Goal: Transaction & Acquisition: Obtain resource

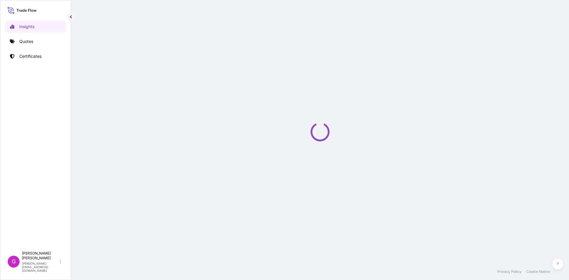
select select "2025"
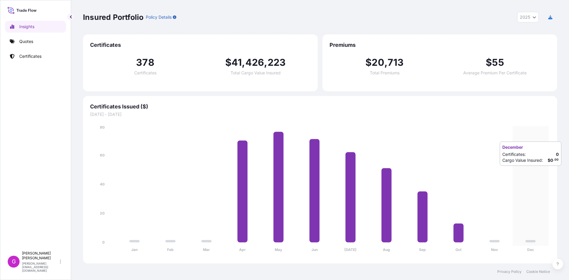
click at [517, 172] on icon "Jan Feb Mar Apr May Jun [DATE] Aug Sep Oct Nov Dec 0 20 40 60 80" at bounding box center [320, 190] width 460 height 132
click at [23, 39] on p "Quotes" at bounding box center [26, 42] width 14 height 6
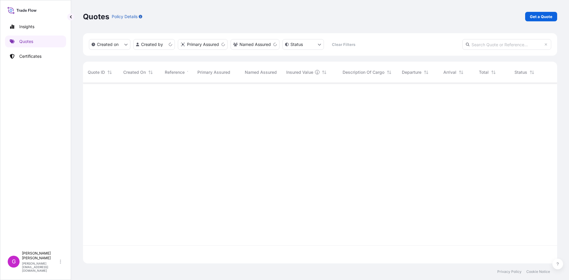
scroll to position [179, 470]
click at [536, 18] on p "Get a Quote" at bounding box center [541, 17] width 23 height 6
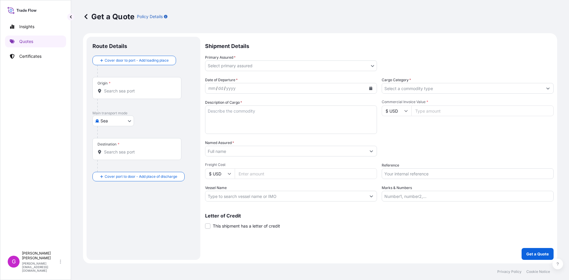
click at [125, 125] on body "Insights Quotes Certificates G [PERSON_NAME] [EMAIL_ADDRESS][DOMAIN_NAME] Get a…" at bounding box center [284, 140] width 569 height 280
click at [114, 168] on div "Land" at bounding box center [113, 168] width 37 height 11
select select "Land"
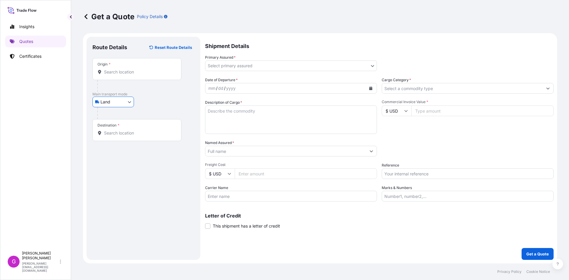
click at [131, 65] on div "Origin *" at bounding box center [136, 69] width 89 height 22
click at [131, 69] on input "Origin *" at bounding box center [139, 72] width 70 height 6
click at [129, 69] on div "Origin *" at bounding box center [136, 69] width 89 height 22
click at [129, 69] on input "Origin * Please select an origin" at bounding box center [139, 72] width 70 height 6
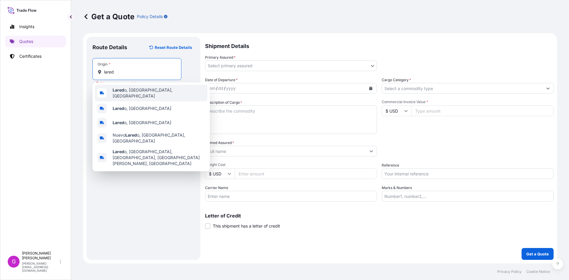
click at [130, 90] on span "Lared o, [GEOGRAPHIC_DATA], [GEOGRAPHIC_DATA]" at bounding box center [159, 93] width 92 height 12
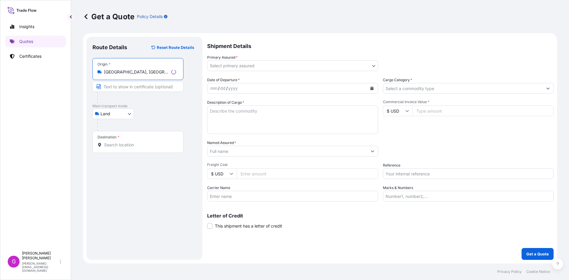
type input "[GEOGRAPHIC_DATA], [GEOGRAPHIC_DATA], [GEOGRAPHIC_DATA]"
click at [123, 143] on input "Destination *" at bounding box center [140, 145] width 72 height 6
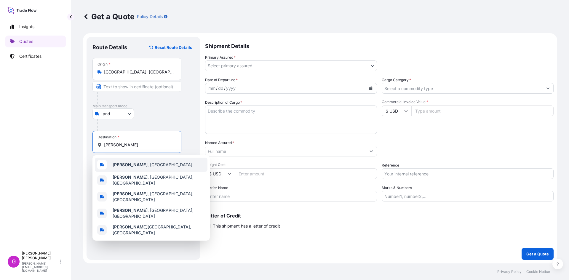
click at [126, 162] on span "[GEOGRAPHIC_DATA] , [GEOGRAPHIC_DATA]" at bounding box center [153, 165] width 80 height 6
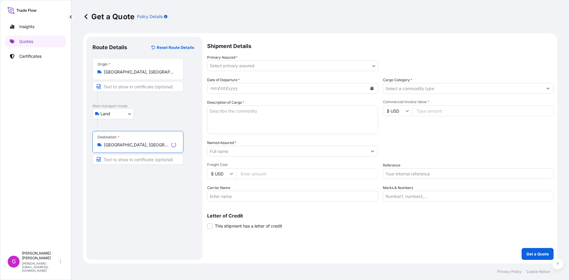
drag, startPoint x: 135, startPoint y: 144, endPoint x: 55, endPoint y: 145, distance: 79.1
click at [55, 145] on div "Insights Quotes Certificates G [PERSON_NAME] [EMAIL_ADDRESS][DOMAIN_NAME] Get a…" at bounding box center [284, 140] width 569 height 280
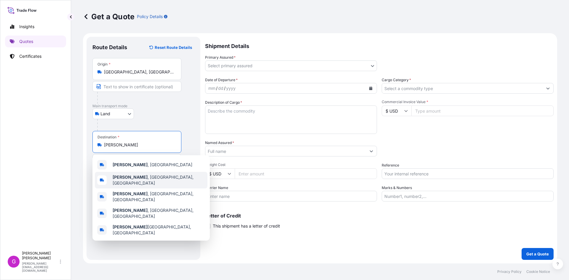
click at [146, 174] on div "[PERSON_NAME] , [GEOGRAPHIC_DATA], [GEOGRAPHIC_DATA]" at bounding box center [151, 180] width 113 height 17
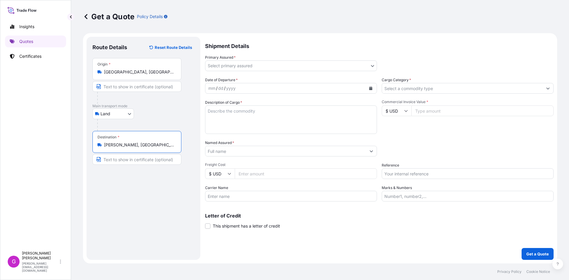
type input "[PERSON_NAME], [GEOGRAPHIC_DATA], [GEOGRAPHIC_DATA]"
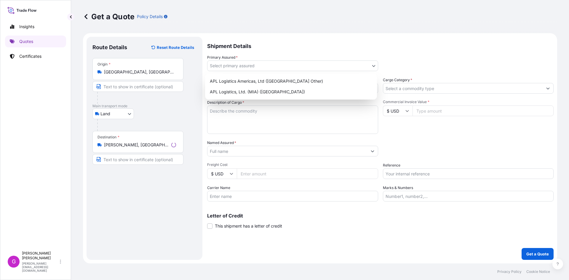
click at [273, 65] on body "5 options available. 5 options available. 0 options available. 5 options availa…" at bounding box center [284, 140] width 569 height 280
click at [263, 88] on div "APL Logistics, Ltd. (MIA) ([GEOGRAPHIC_DATA])" at bounding box center [290, 92] width 167 height 11
select select "31870"
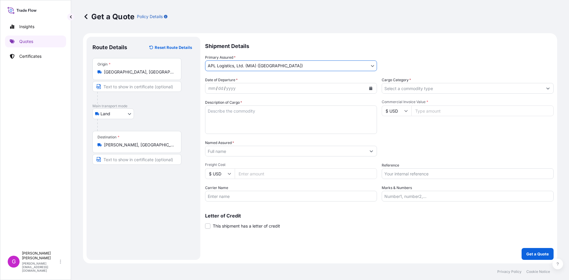
click at [256, 87] on div "mm / dd / yyyy" at bounding box center [285, 88] width 161 height 11
click at [371, 84] on button "Calendar" at bounding box center [370, 88] width 9 height 9
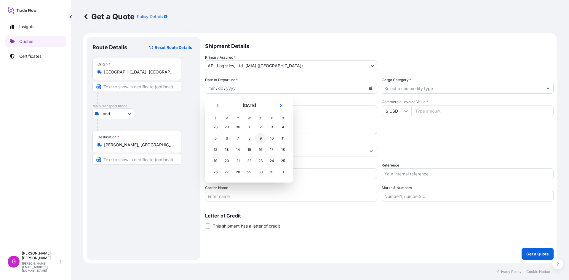
click at [258, 139] on div "9" at bounding box center [260, 138] width 11 height 11
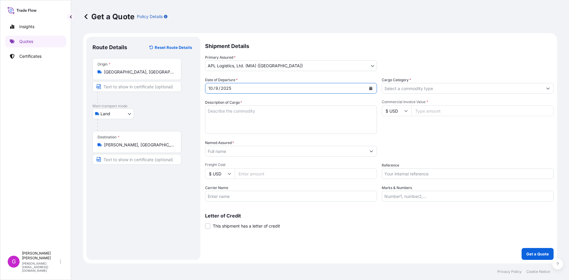
click at [250, 172] on input "Freight Cost" at bounding box center [306, 173] width 142 height 11
click at [245, 197] on input "Carrier Name" at bounding box center [291, 196] width 172 height 11
click at [240, 199] on input "Carrier Name" at bounding box center [291, 196] width 172 height 11
type input "TLH"
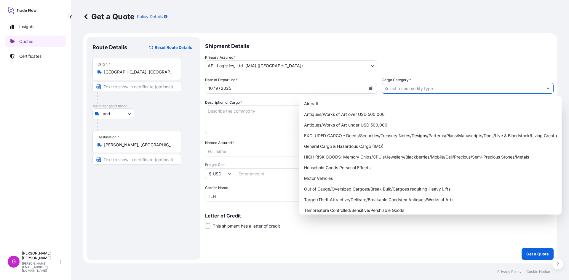
click at [408, 86] on input "Cargo Category *" at bounding box center [462, 88] width 161 height 11
click at [343, 146] on div "General Cargo & Hazardous Cargo (IMO)" at bounding box center [431, 146] width 258 height 11
type input "General Cargo & Hazardous Cargo (IMO)"
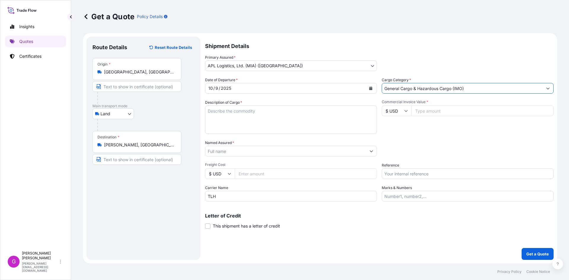
click at [245, 154] on input "Named Assured *" at bounding box center [285, 151] width 161 height 11
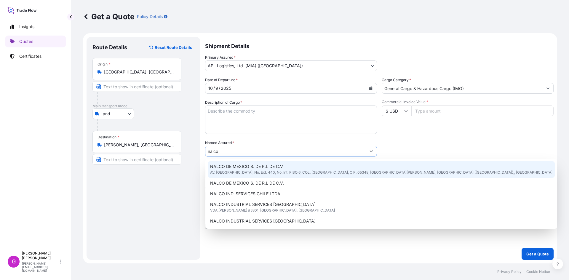
click at [249, 166] on span "NALCO DE MEXICO S. DE R.L DE C.V" at bounding box center [246, 167] width 73 height 6
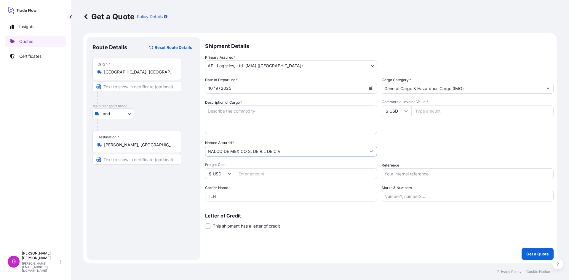
type input "NALCO DE MEXICO S. DE R.L DE C.V"
click at [253, 119] on textarea "Description of Cargo *" at bounding box center [291, 120] width 172 height 28
click at [452, 111] on input "Commercial Invoice Value *" at bounding box center [482, 111] width 142 height 11
paste input "327425.69"
type input "327425.69"
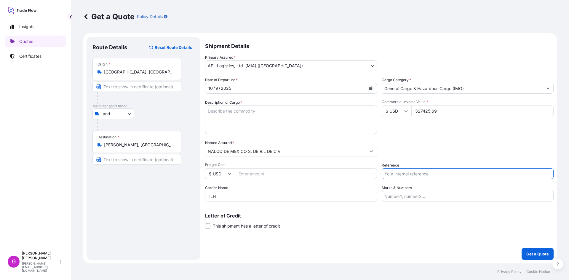
click at [447, 173] on input "Reference" at bounding box center [468, 173] width 172 height 11
paste input "25 80 3800 5003876"
type input "25 80 3800 5003876"
click at [407, 194] on input "Marks & Numbers" at bounding box center [468, 196] width 172 height 11
paste input "ECOOCT11"
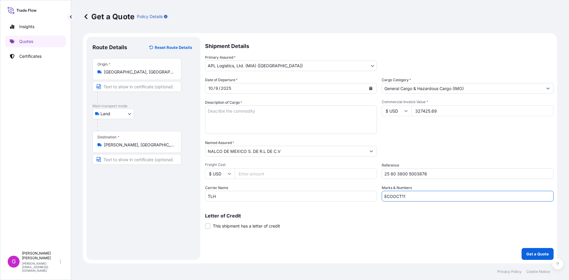
type input "ECOOCT11"
click at [265, 121] on textarea "Description of Cargo *" at bounding box center [291, 120] width 172 height 28
paste textarea "TOTE DE PLASTICO REFORZADO CON METAL"
paste textarea "REACTIVOS"
paste textarea "DEPURADORES DE ACCION QUIMICA A BASE DE CLORO CON ACCESORIOS"
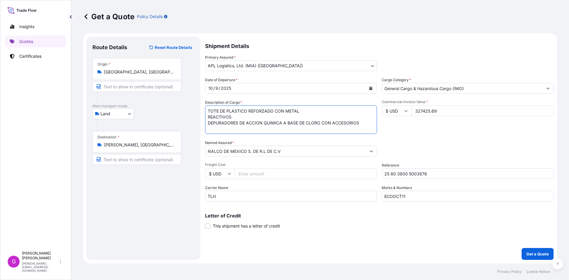
paste textarea "APARATO DE FILTRACION CON ACCESORIOS PARA SU INSTALACION"
paste textarea "EQUIPO DE ANALISIS"
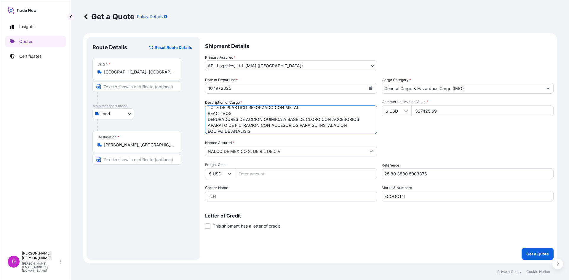
scroll to position [9, 0]
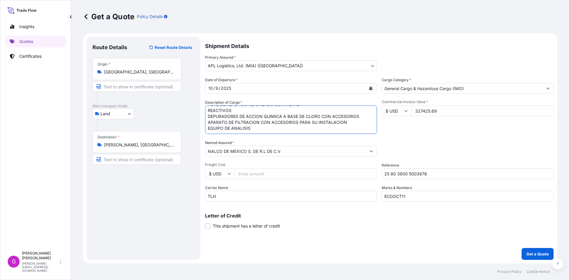
paste textarea "TX12229 (POLIAMIDA)"
paste textarea "CONTROLADOR"
paste textarea "POLIACRILATOS"
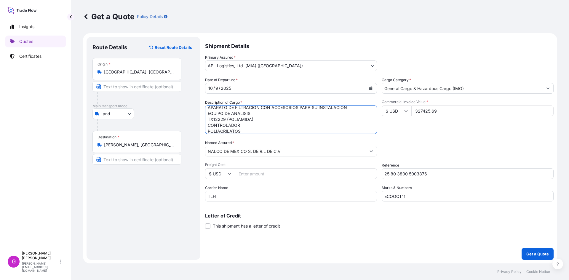
scroll to position [27, 0]
paste textarea "SENSOR DE CONDUCTIVIDAD"
paste textarea "PERMACLEAN PC-40 (PREPARACION TENSOACTIVA)"
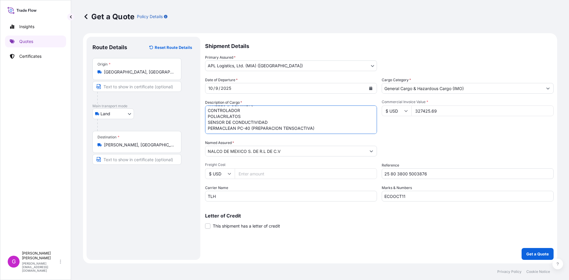
paste textarea "AGENTES DE SUPERFICIE ORGANICOS"
type textarea "TOTE DE PLASTICO REFORZADO CON METAL REACTIVOS DEPURADORES DE ACCION QUIMICA A …"
click at [302, 175] on input "Freight Cost" at bounding box center [306, 173] width 142 height 11
paste input "2268.63"
type input "2268.63"
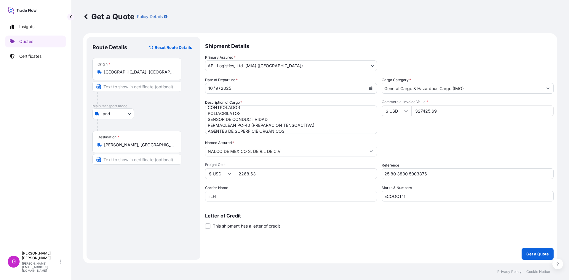
click at [432, 110] on input "327425.69" at bounding box center [482, 111] width 142 height 11
click at [243, 176] on input "2268.63" at bounding box center [306, 173] width 142 height 11
click at [544, 255] on p "Get a Quote" at bounding box center [537, 254] width 23 height 6
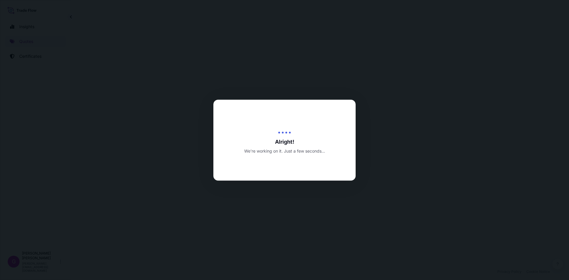
select select "Land"
select select "31870"
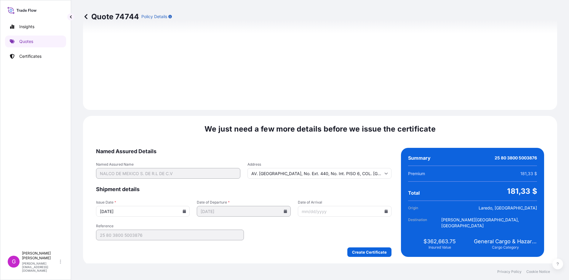
scroll to position [707, 0]
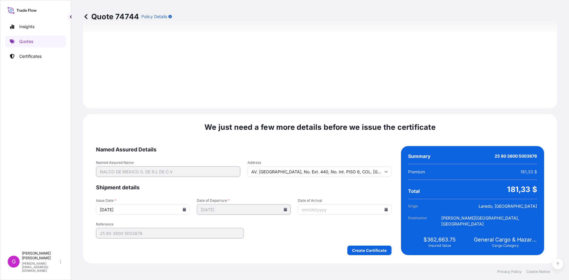
click at [385, 210] on icon at bounding box center [386, 210] width 3 height 4
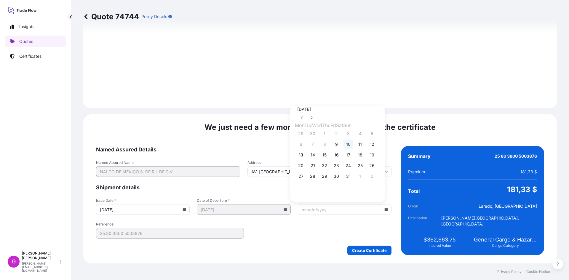
click at [353, 147] on button "10" at bounding box center [348, 144] width 9 height 9
type input "[DATE]"
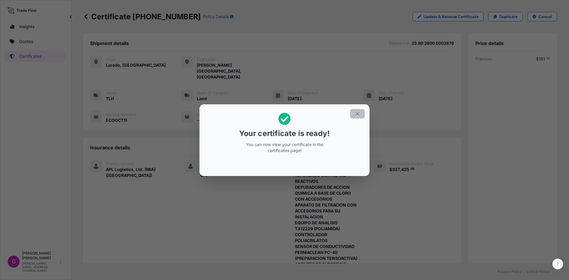
click at [354, 113] on button "button" at bounding box center [357, 113] width 15 height 9
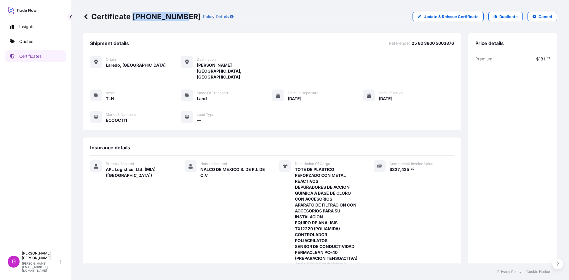
drag, startPoint x: 179, startPoint y: 14, endPoint x: 134, endPoint y: 18, distance: 45.3
click at [134, 18] on p "Certificate [PHONE_NUMBER]" at bounding box center [142, 16] width 118 height 9
copy p "[PHONE_NUMBER]"
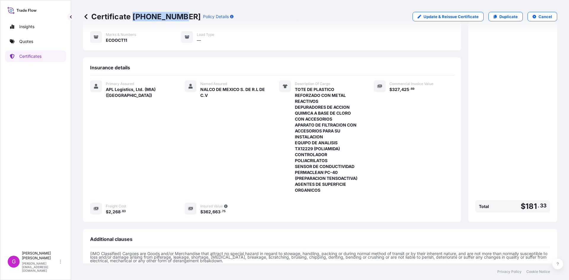
scroll to position [143, 0]
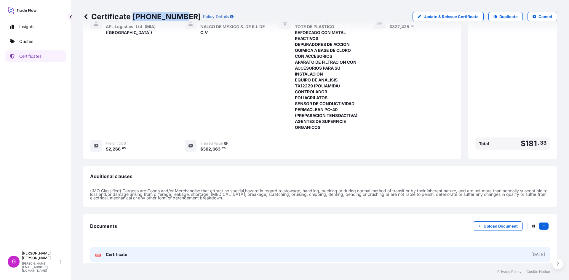
click at [158, 247] on link "PDF Certificate [DATE]" at bounding box center [320, 254] width 460 height 15
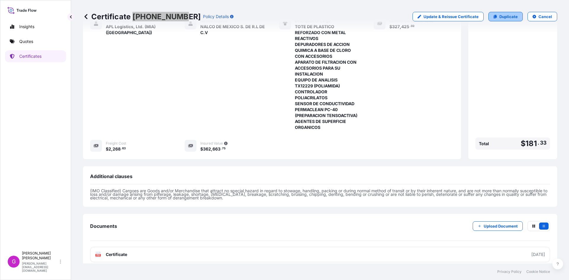
click at [494, 17] on link "Duplicate" at bounding box center [505, 16] width 34 height 9
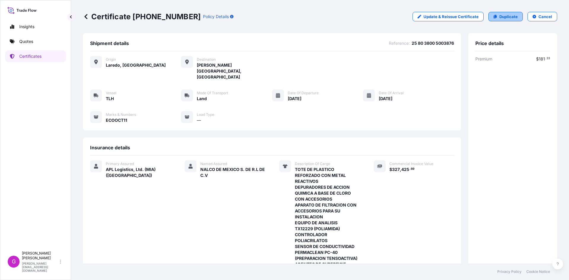
select select "Land"
select select "31870"
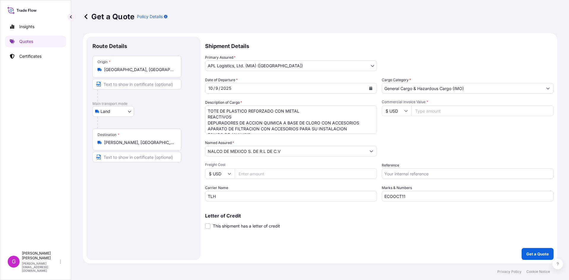
click at [148, 144] on input "[PERSON_NAME], [GEOGRAPHIC_DATA], [GEOGRAPHIC_DATA]" at bounding box center [139, 143] width 70 height 6
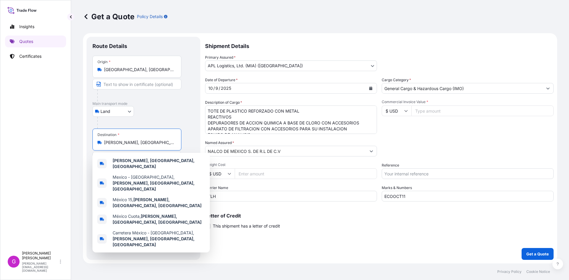
click at [148, 144] on input "[PERSON_NAME], [GEOGRAPHIC_DATA], [GEOGRAPHIC_DATA]" at bounding box center [139, 143] width 70 height 6
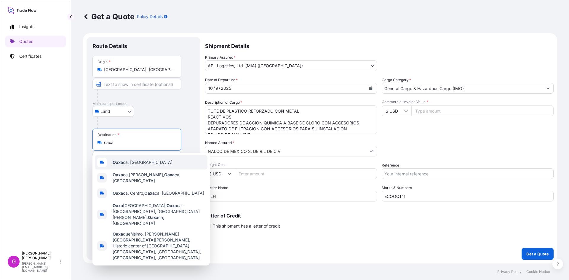
click at [149, 167] on div "Oaxa ca, [GEOGRAPHIC_DATA]" at bounding box center [151, 162] width 113 height 14
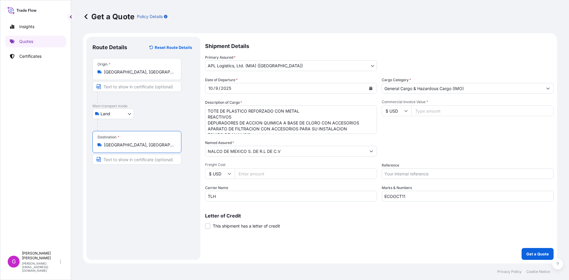
type input "[GEOGRAPHIC_DATA], [GEOGRAPHIC_DATA]"
click at [369, 87] on icon "Calendar" at bounding box center [371, 89] width 4 height 4
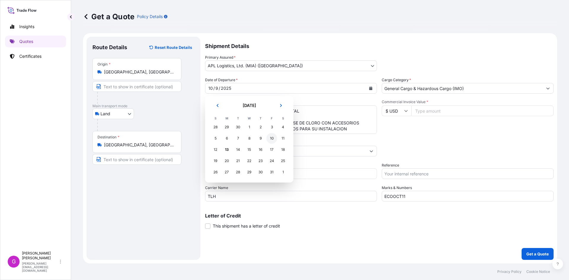
click at [271, 140] on div "10" at bounding box center [271, 138] width 11 height 11
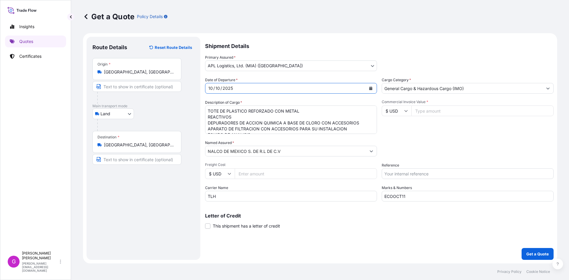
click at [418, 198] on input "ECOOCT11" at bounding box center [468, 196] width 172 height 11
type input "ECOOCT12"
click at [452, 110] on input "Commercial Invoice Value *" at bounding box center [482, 111] width 142 height 11
paste input "31496.67"
type input "31496.67"
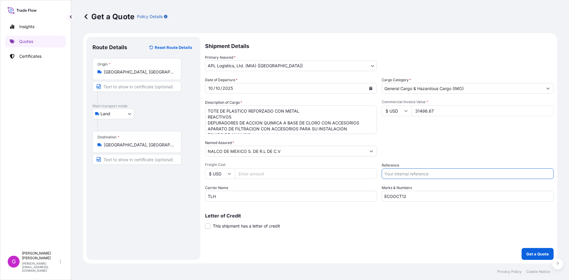
click at [438, 175] on input "Reference" at bounding box center [468, 173] width 172 height 11
paste input "25 80 3800 5003886"
type input "25 80 3800 5003886"
drag, startPoint x: 207, startPoint y: 109, endPoint x: 436, endPoint y: 180, distance: 239.0
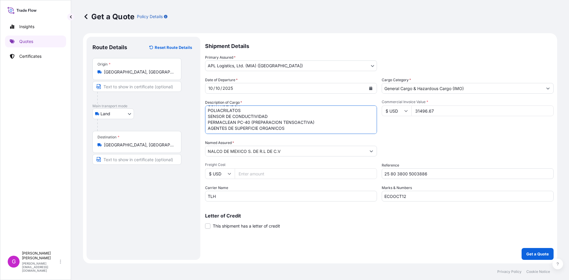
click at [436, 180] on div "Date of Departure * [DATE] Cargo Category * General Cargo & Hazardous Cargo (IM…" at bounding box center [379, 139] width 349 height 124
paste textarea "PREPARACION PARA LA INDUSTRIA DEL PAPEL"
type textarea "PREPARACION PARA LA INDUSTRIA DEL PAPEL"
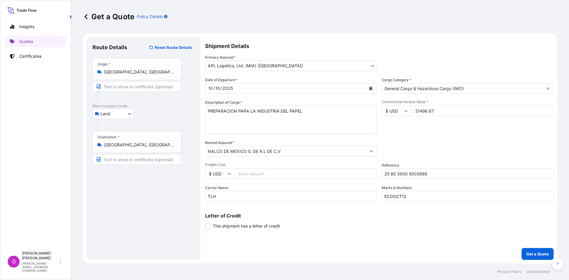
click at [255, 174] on input "Freight Cost" at bounding box center [306, 173] width 142 height 11
type input "12000"
click at [422, 108] on input "31496.67" at bounding box center [482, 111] width 142 height 11
click at [242, 174] on input "12000" at bounding box center [306, 173] width 142 height 11
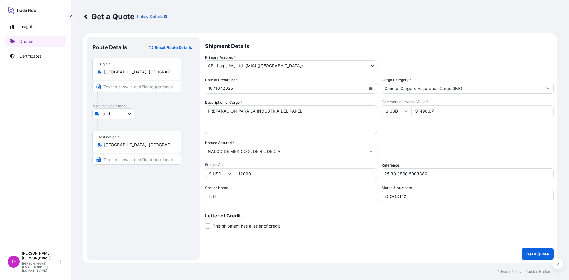
click at [242, 174] on input "12000" at bounding box center [306, 173] width 142 height 11
click at [536, 254] on p "Get a Quote" at bounding box center [537, 254] width 23 height 6
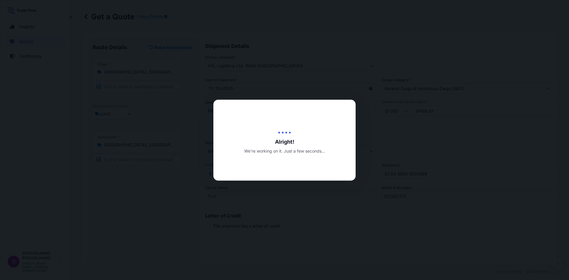
type input "[DATE]"
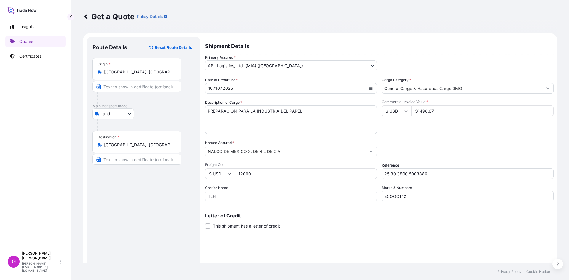
select select "Land"
select select "31870"
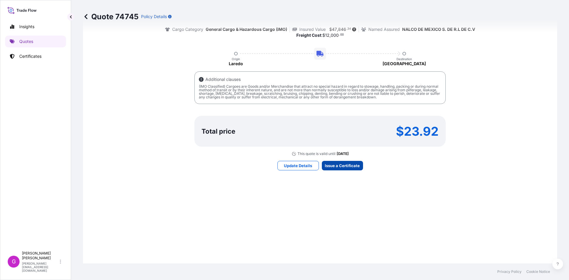
click at [352, 170] on div "Here's your insurance offer Primary Assured APL Logistics, Ltd. (MIA) (Miami) C…" at bounding box center [320, 84] width 458 height 389
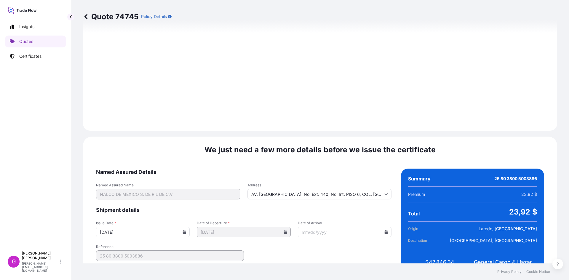
scroll to position [707, 0]
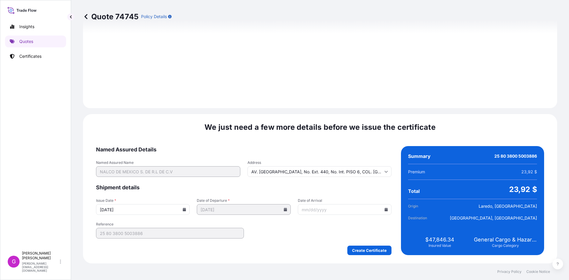
click at [385, 207] on input "Date of Arrival" at bounding box center [345, 209] width 94 height 11
click at [384, 209] on icon at bounding box center [386, 210] width 4 height 4
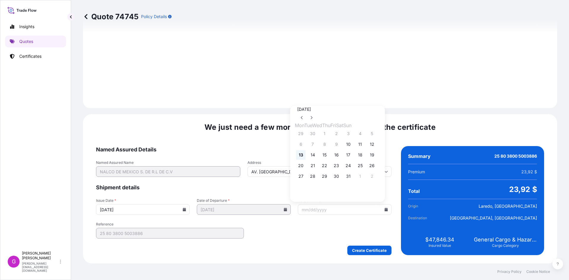
click at [302, 157] on button "13" at bounding box center [300, 154] width 9 height 9
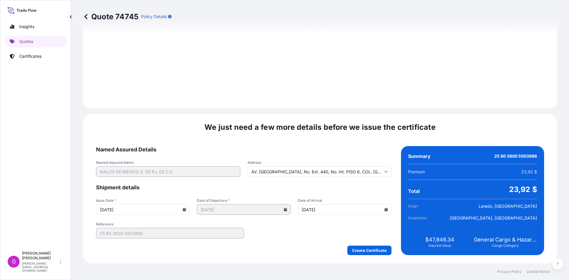
type input "[DATE]"
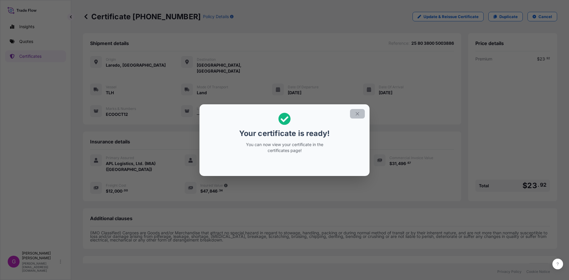
click at [355, 117] on button "button" at bounding box center [357, 113] width 15 height 9
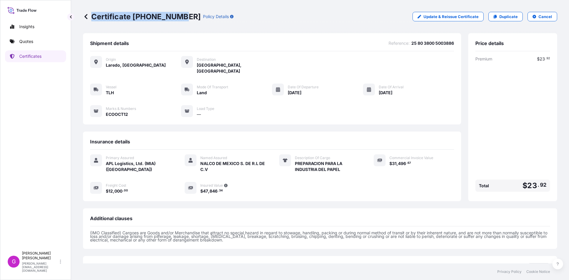
click at [179, 15] on div "Certificate [PHONE_NUMBER] Policy Details" at bounding box center [158, 16] width 151 height 9
click at [179, 15] on p "Certificate [PHONE_NUMBER]" at bounding box center [142, 16] width 118 height 9
drag, startPoint x: 178, startPoint y: 15, endPoint x: 134, endPoint y: 20, distance: 44.7
click at [134, 20] on p "Certificate [PHONE_NUMBER]" at bounding box center [142, 16] width 118 height 9
copy p "[PHONE_NUMBER]"
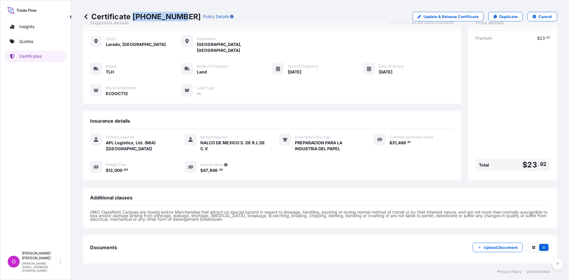
scroll to position [42, 0]
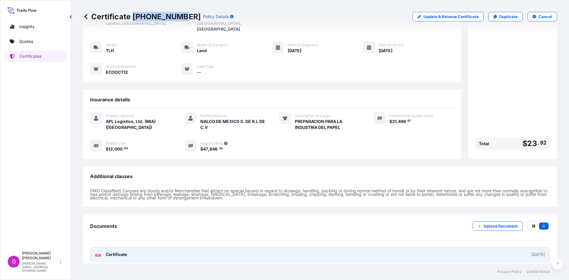
click at [149, 251] on link "PDF Certificate [DATE]" at bounding box center [320, 254] width 460 height 15
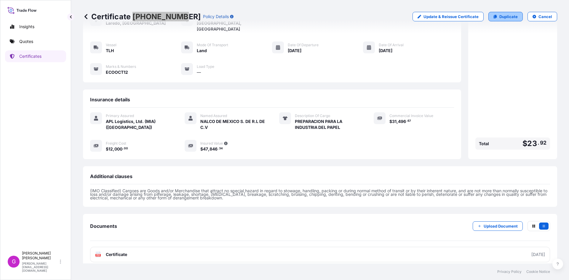
click at [503, 15] on p "Duplicate" at bounding box center [508, 17] width 18 height 6
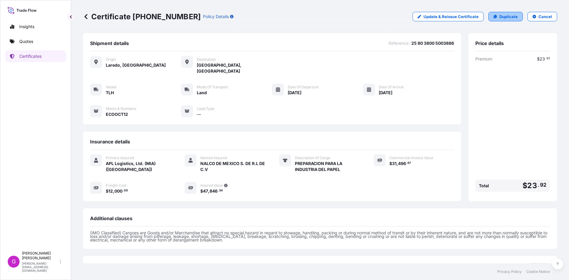
select select "Land"
select select "31870"
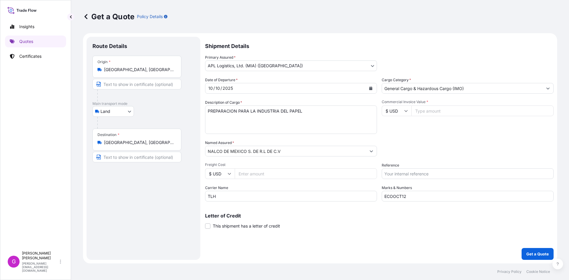
click at [142, 72] on input "[GEOGRAPHIC_DATA], [GEOGRAPHIC_DATA], [GEOGRAPHIC_DATA]" at bounding box center [139, 70] width 70 height 6
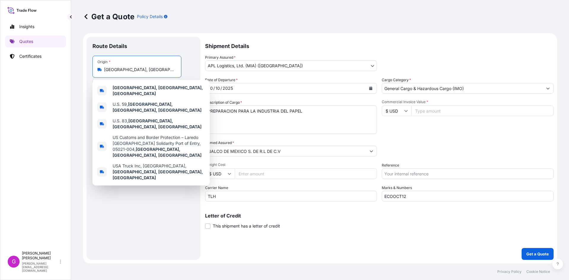
click at [142, 72] on input "[GEOGRAPHIC_DATA], [GEOGRAPHIC_DATA], [GEOGRAPHIC_DATA]" at bounding box center [139, 70] width 70 height 6
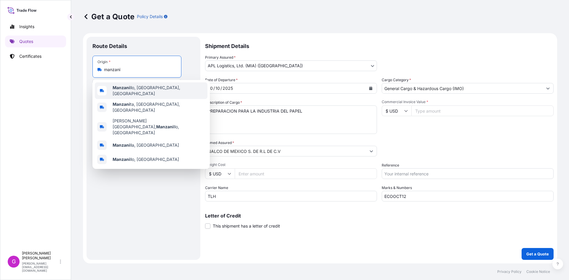
click at [138, 94] on div "[PERSON_NAME], [GEOGRAPHIC_DATA], [GEOGRAPHIC_DATA]" at bounding box center [151, 90] width 113 height 17
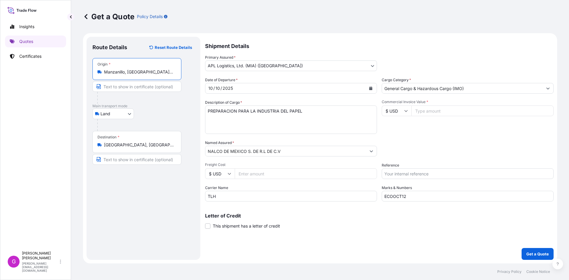
type input "Manzanillo, [GEOGRAPHIC_DATA], [GEOGRAPHIC_DATA]"
click at [134, 149] on div "Destination * [GEOGRAPHIC_DATA], [GEOGRAPHIC_DATA]" at bounding box center [136, 142] width 89 height 22
click at [134, 148] on input "[GEOGRAPHIC_DATA], [GEOGRAPHIC_DATA]" at bounding box center [139, 145] width 70 height 6
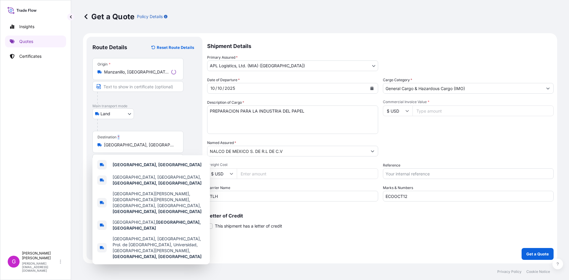
click at [134, 149] on div "Destination * [GEOGRAPHIC_DATA], [GEOGRAPHIC_DATA]" at bounding box center [137, 142] width 91 height 22
click at [134, 148] on input "[GEOGRAPHIC_DATA], [GEOGRAPHIC_DATA]" at bounding box center [140, 145] width 72 height 6
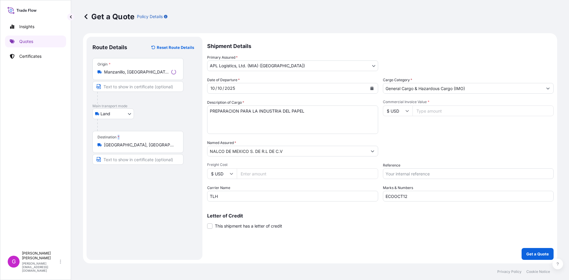
click at [134, 149] on div "Destination * [GEOGRAPHIC_DATA], [GEOGRAPHIC_DATA]" at bounding box center [137, 142] width 91 height 22
click at [134, 148] on input "[GEOGRAPHIC_DATA], [GEOGRAPHIC_DATA]" at bounding box center [140, 145] width 72 height 6
click at [132, 145] on input "[GEOGRAPHIC_DATA], [GEOGRAPHIC_DATA]" at bounding box center [139, 145] width 70 height 6
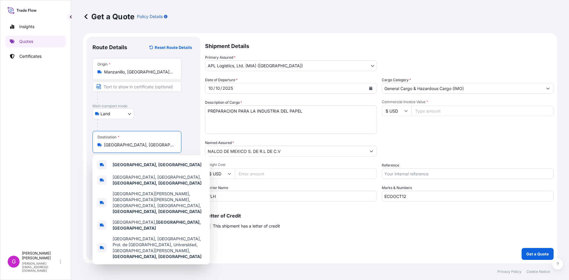
click at [132, 145] on input "[GEOGRAPHIC_DATA], [GEOGRAPHIC_DATA]" at bounding box center [139, 145] width 70 height 6
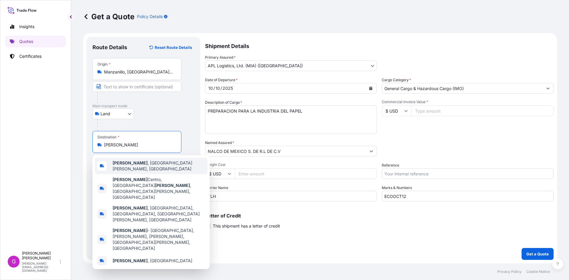
click at [140, 163] on span "[PERSON_NAME] , [GEOGRAPHIC_DATA][PERSON_NAME], [GEOGRAPHIC_DATA]" at bounding box center [159, 166] width 92 height 12
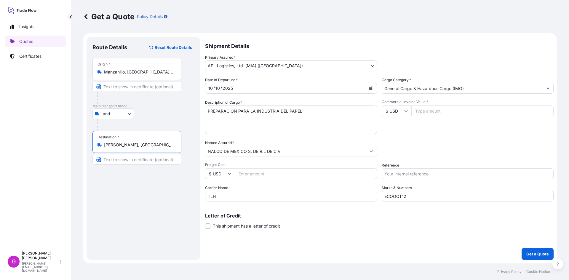
type input "[PERSON_NAME], [GEOGRAPHIC_DATA][PERSON_NAME], [GEOGRAPHIC_DATA]"
click at [372, 87] on icon "Calendar" at bounding box center [370, 89] width 3 height 4
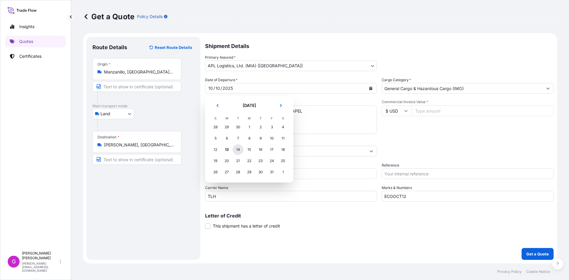
click at [240, 151] on div "14" at bounding box center [238, 149] width 11 height 11
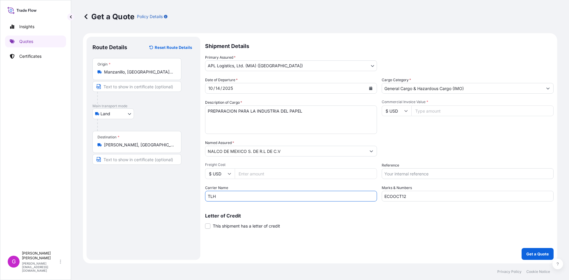
drag, startPoint x: 251, startPoint y: 197, endPoint x: 182, endPoint y: 199, distance: 69.1
click at [182, 199] on form "Route Details Reset Route Details Place of loading Road / [GEOGRAPHIC_DATA] / I…" at bounding box center [320, 148] width 474 height 230
type input "CTP"
click at [433, 196] on input "ECOOCT12" at bounding box center [468, 196] width 172 height 11
type input "ECOOCT14"
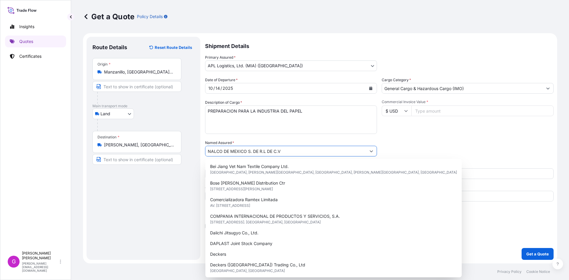
drag, startPoint x: 361, startPoint y: 152, endPoint x: 260, endPoint y: 152, distance: 101.1
click at [260, 152] on input "NALCO DE MEXICO S. DE R.L DE C.V" at bounding box center [285, 151] width 161 height 11
click at [291, 151] on input "NALCO DE MEXICO S. DE R.L DE C.V" at bounding box center [285, 151] width 161 height 11
click at [284, 153] on input "NALCO DE MEXICO S. DE R.L DE C.V" at bounding box center [285, 151] width 161 height 11
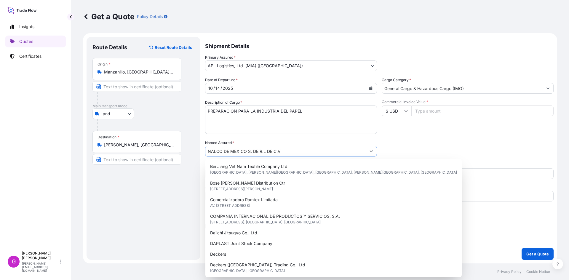
click at [284, 153] on input "NALCO DE MEXICO S. DE R.L DE C.V" at bounding box center [285, 151] width 161 height 11
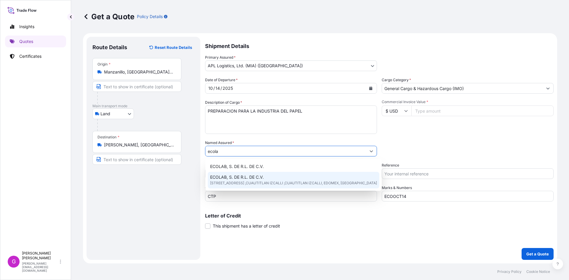
click at [277, 176] on div "ECOLAB, S. DE [PERSON_NAME] DE C.V. V. [STREET_ADDRESS] ,CUAUTITLAN IZCALLI ,CU…" at bounding box center [294, 180] width 172 height 17
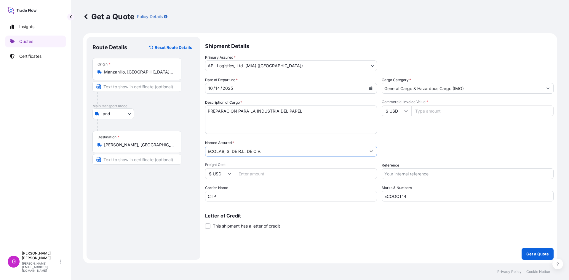
type input "ECOLAB, S. DE R.L. DE C.V."
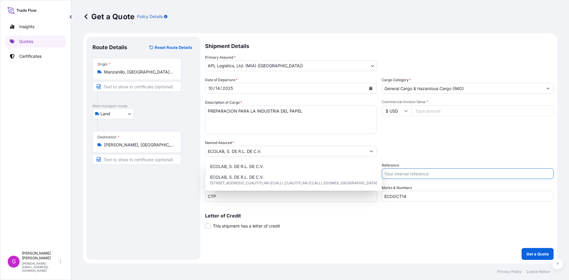
click at [478, 170] on input "Reference" at bounding box center [468, 173] width 172 height 11
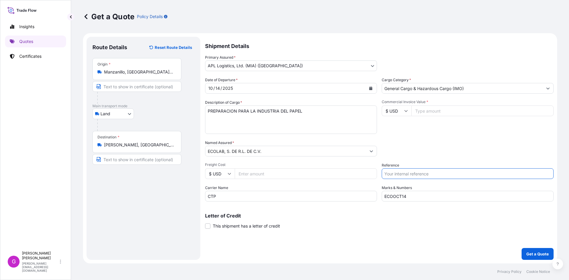
paste input "25 16 3737 5003826"
type input "25 16 3737 5003826"
click at [434, 110] on input "Commercial Invoice Value *" at bounding box center [482, 111] width 142 height 11
paste input "19200.00"
type input "19200.00"
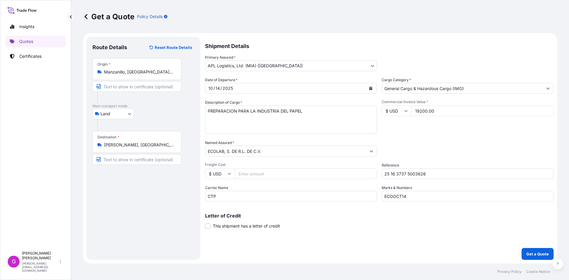
click at [274, 172] on input "Freight Cost" at bounding box center [306, 173] width 142 height 11
paste input "5297.56"
type input "5297.56"
drag, startPoint x: 320, startPoint y: 118, endPoint x: 114, endPoint y: 98, distance: 207.0
click at [114, 98] on form "Route Details Reset Route Details Place of loading Road / [GEOGRAPHIC_DATA] / I…" at bounding box center [320, 148] width 474 height 230
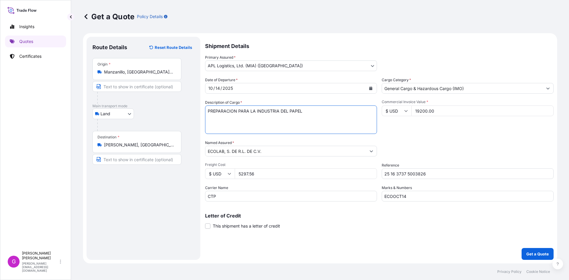
paste textarea "ACIDO AMINOTRIMETILENFOSFONICO (ATMP)"
type textarea "ACIDO AMINOTRIMETILENFOSFONICO (ATMP)"
click at [541, 255] on p "Get a Quote" at bounding box center [537, 254] width 23 height 6
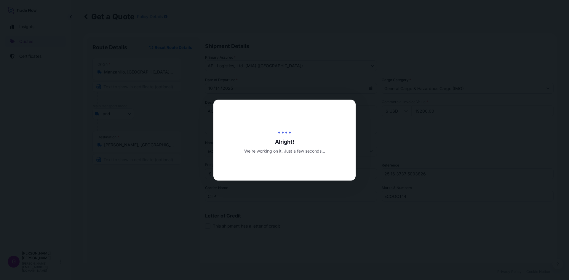
type input "[DATE]"
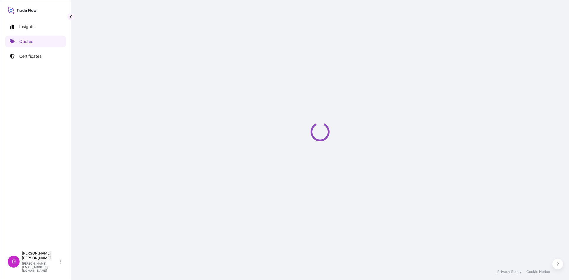
click at [349, 217] on div "Loading" at bounding box center [320, 131] width 474 height 263
select select "Land"
select select "31870"
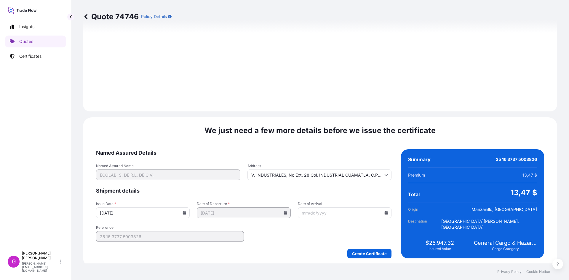
scroll to position [707, 0]
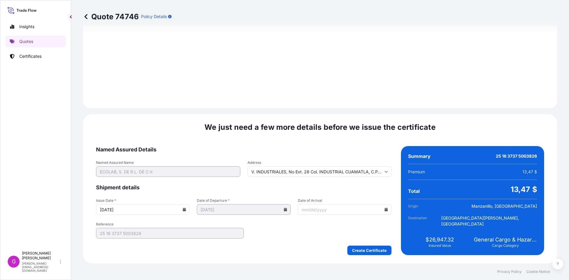
click at [384, 209] on icon at bounding box center [386, 210] width 4 height 4
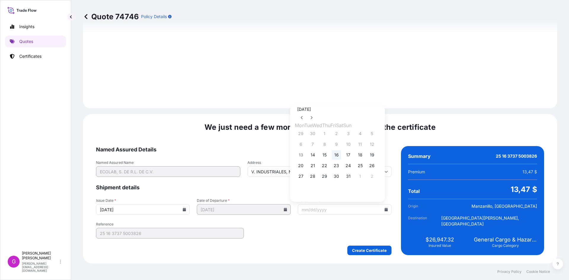
click at [340, 155] on button "16" at bounding box center [336, 154] width 9 height 9
type input "[DATE]"
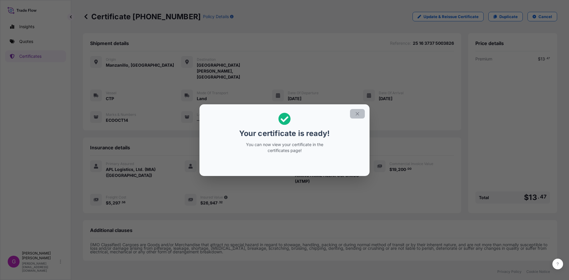
click at [354, 117] on button "button" at bounding box center [357, 113] width 15 height 9
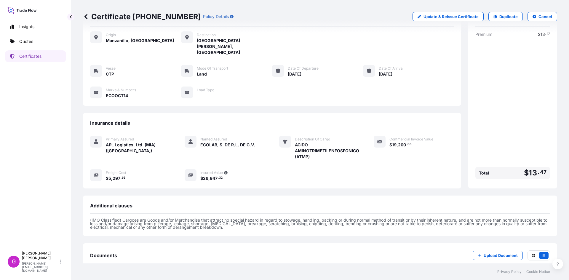
scroll to position [48, 0]
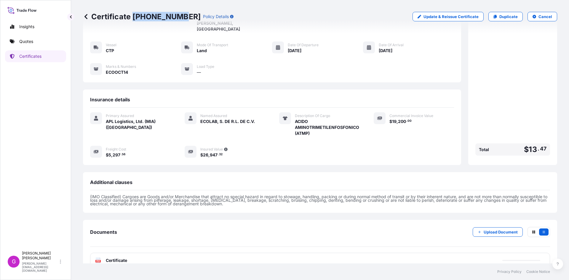
drag, startPoint x: 178, startPoint y: 14, endPoint x: 133, endPoint y: 15, distance: 44.5
click at [133, 15] on p "Certificate [PHONE_NUMBER]" at bounding box center [142, 16] width 118 height 9
copy p "[PHONE_NUMBER]"
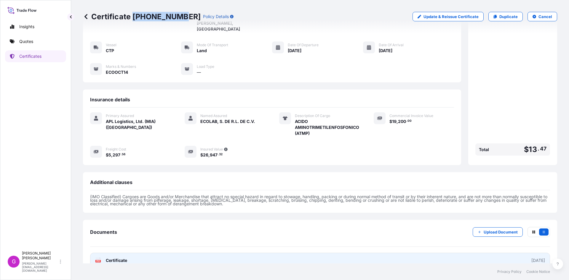
click at [167, 253] on link "PDF Certificate [DATE]" at bounding box center [320, 260] width 460 height 15
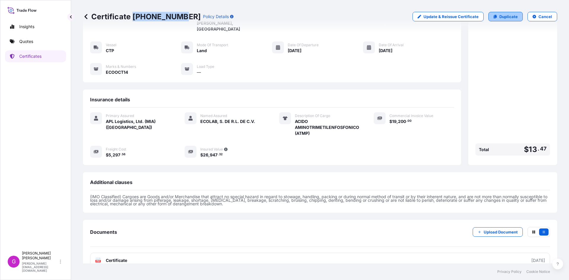
click at [496, 20] on link "Duplicate" at bounding box center [505, 16] width 34 height 9
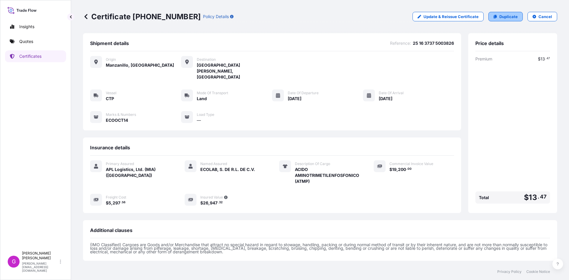
select select "Land"
select select "31870"
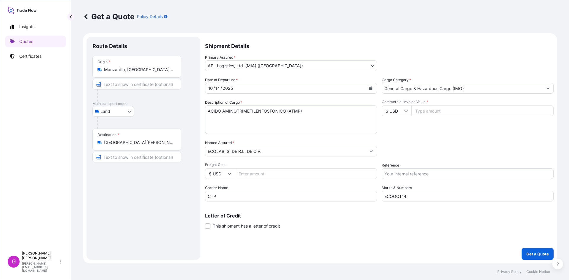
click at [419, 195] on input "ECOOCT14" at bounding box center [468, 196] width 172 height 11
type input "ECOOCT15"
drag, startPoint x: 456, startPoint y: 112, endPoint x: 453, endPoint y: 114, distance: 3.5
click at [456, 112] on input "Commercial Invoice Value *" at bounding box center [482, 111] width 142 height 11
paste input "14280.00"
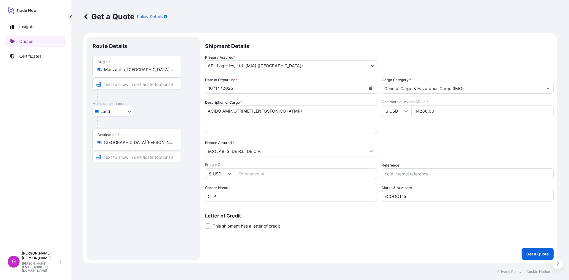
type input "14280.00"
click at [261, 173] on input "Freight Cost" at bounding box center [306, 173] width 142 height 11
paste input "4075.04"
type input "4075.04"
click at [412, 171] on input "Reference" at bounding box center [468, 173] width 172 height 11
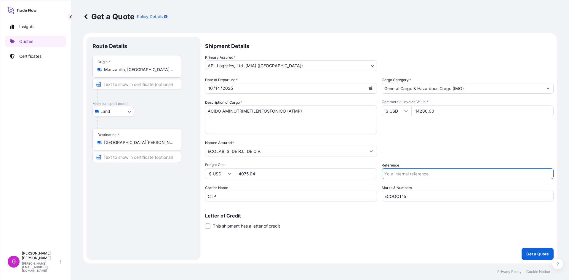
paste input "25 16 3737 5003834"
type input "25 16 3737 5003834"
drag, startPoint x: 321, startPoint y: 114, endPoint x: 148, endPoint y: 107, distance: 172.9
click at [148, 107] on form "Route Details Place of loading Road / [GEOGRAPHIC_DATA] / Inland Origin * [GEOG…" at bounding box center [320, 148] width 474 height 230
paste textarea "MICOLIN SCS40 (CUMENO SULFONATO DE SODIO"
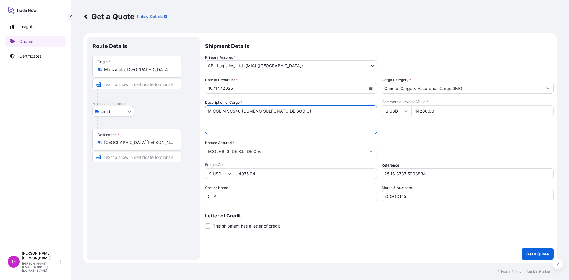
type textarea "MICOLIN SCS40 (CUMENO SULFONATO DE SODIO)"
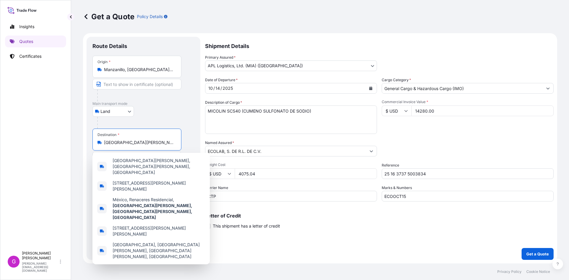
click at [145, 144] on input "[GEOGRAPHIC_DATA][PERSON_NAME], [GEOGRAPHIC_DATA][PERSON_NAME], [GEOGRAPHIC_DAT…" at bounding box center [139, 143] width 70 height 6
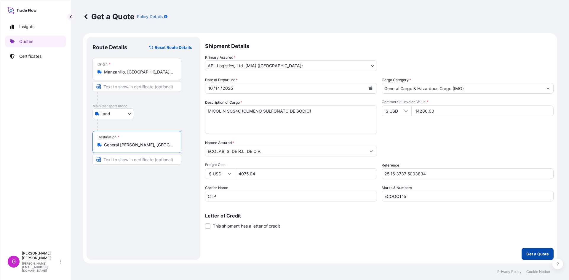
type input "General [PERSON_NAME], [GEOGRAPHIC_DATA][PERSON_NAME], [GEOGRAPHIC_DATA]"
click at [533, 249] on button "Get a Quote" at bounding box center [538, 254] width 32 height 12
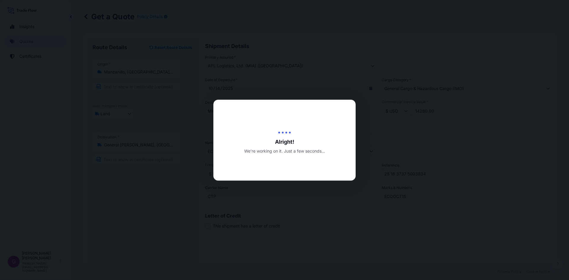
type input "[DATE]"
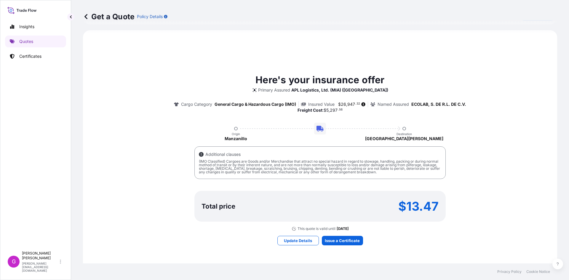
scroll to position [273, 0]
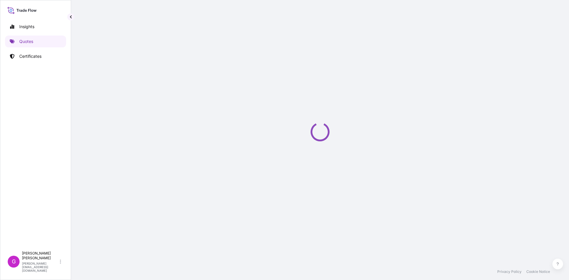
click at [332, 238] on div "Loading" at bounding box center [320, 131] width 474 height 263
select select "Land"
select select "31870"
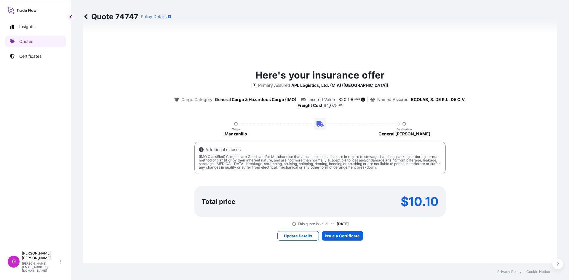
scroll to position [374, 0]
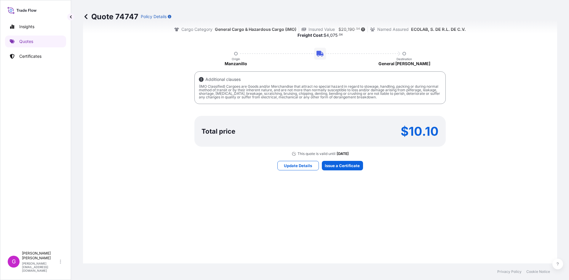
click at [347, 159] on div "Here's your insurance offer Primary Assured APL Logistics, Ltd. (MIA) (Miami) C…" at bounding box center [320, 84] width 458 height 389
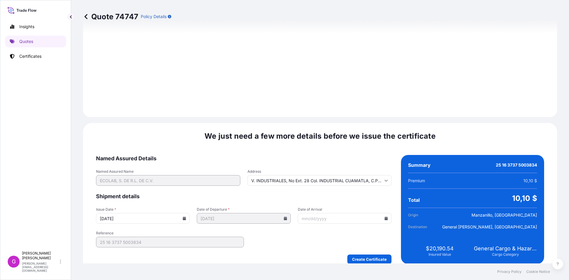
scroll to position [707, 0]
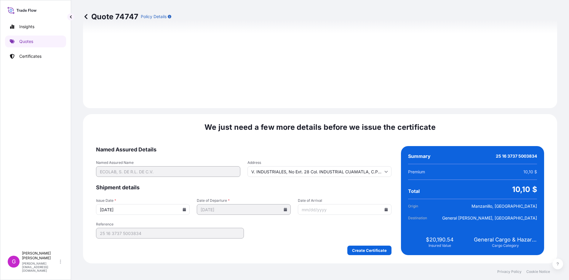
click at [384, 207] on input "Date of Arrival" at bounding box center [345, 209] width 94 height 11
click at [385, 210] on icon at bounding box center [386, 210] width 3 height 4
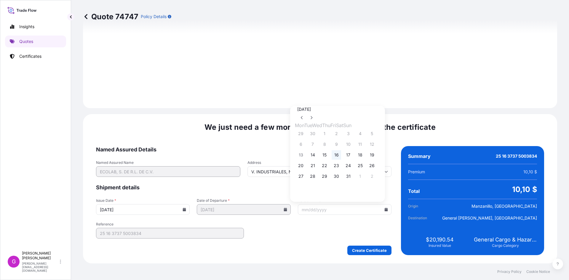
click at [341, 159] on button "16" at bounding box center [336, 154] width 9 height 9
type input "[DATE]"
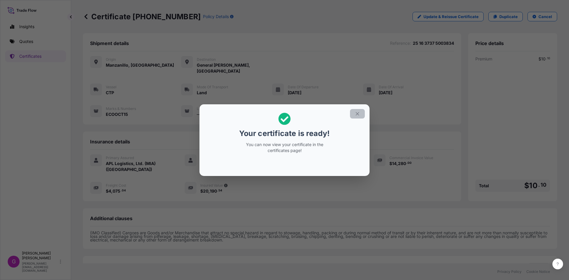
click at [356, 114] on icon "button" at bounding box center [357, 113] width 5 height 5
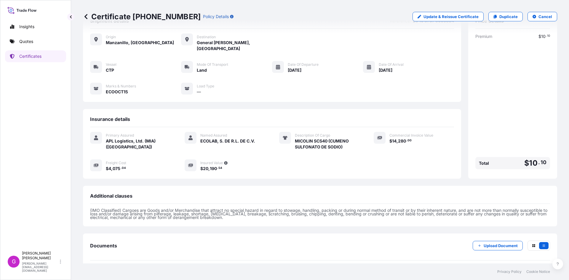
scroll to position [42, 0]
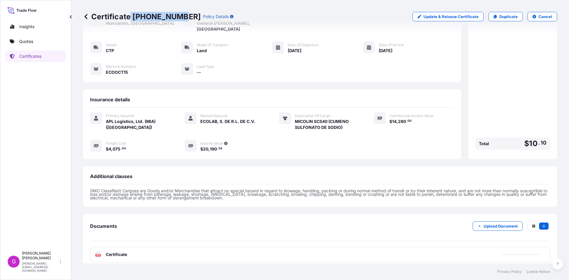
drag, startPoint x: 179, startPoint y: 15, endPoint x: 128, endPoint y: 14, distance: 50.4
click at [128, 14] on p "Certificate [PHONE_NUMBER]" at bounding box center [142, 16] width 118 height 9
copy p "[PHONE_NUMBER]"
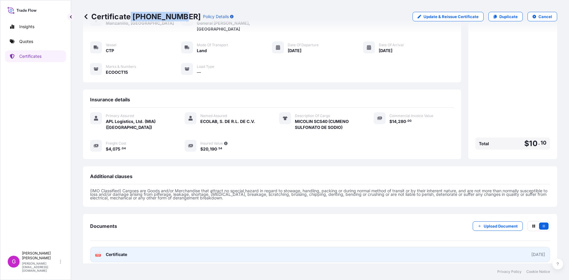
click at [127, 250] on link "PDF Certificate [DATE]" at bounding box center [320, 254] width 460 height 15
